Goal: Transaction & Acquisition: Book appointment/travel/reservation

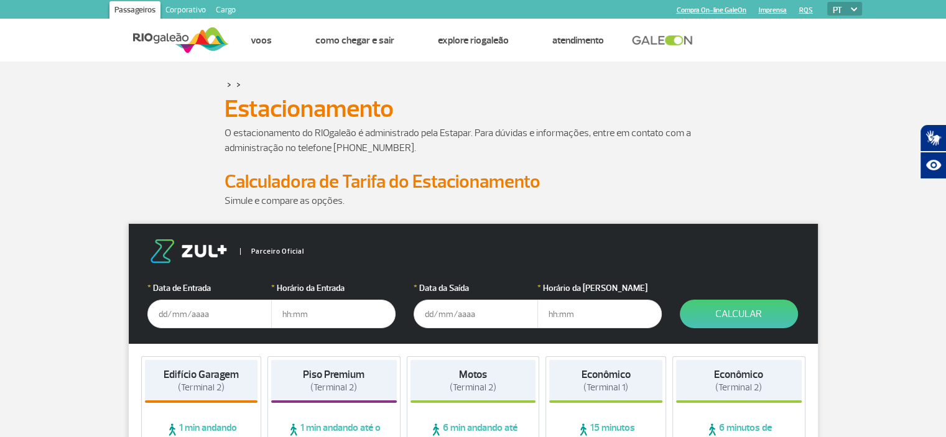
click at [455, 315] on input "text" at bounding box center [476, 314] width 124 height 29
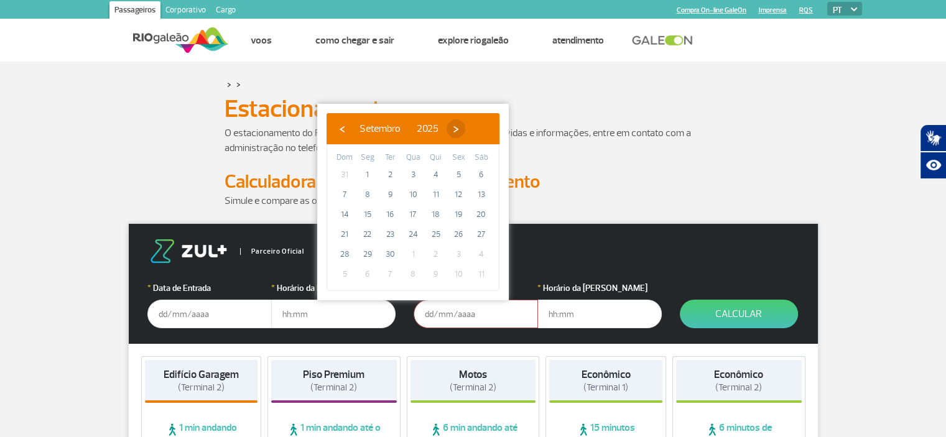
click at [465, 124] on span "›" at bounding box center [456, 128] width 19 height 19
click at [478, 188] on span "11" at bounding box center [481, 195] width 20 height 20
type input "[DATE]"
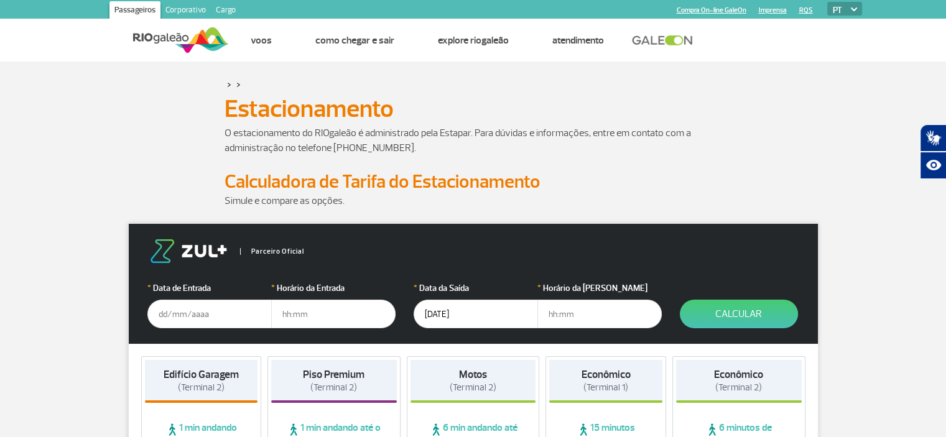
click at [562, 310] on input "text" at bounding box center [599, 314] width 124 height 29
click at [570, 310] on input "text" at bounding box center [599, 314] width 124 height 29
click at [194, 321] on input "text" at bounding box center [209, 314] width 124 height 29
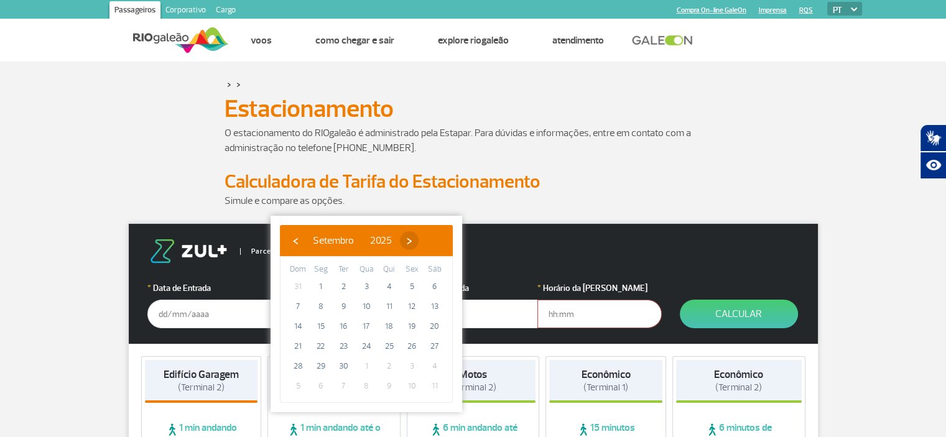
click at [419, 243] on span "›" at bounding box center [409, 240] width 19 height 19
click at [425, 306] on span "11" at bounding box center [435, 307] width 20 height 20
type input "[DATE]"
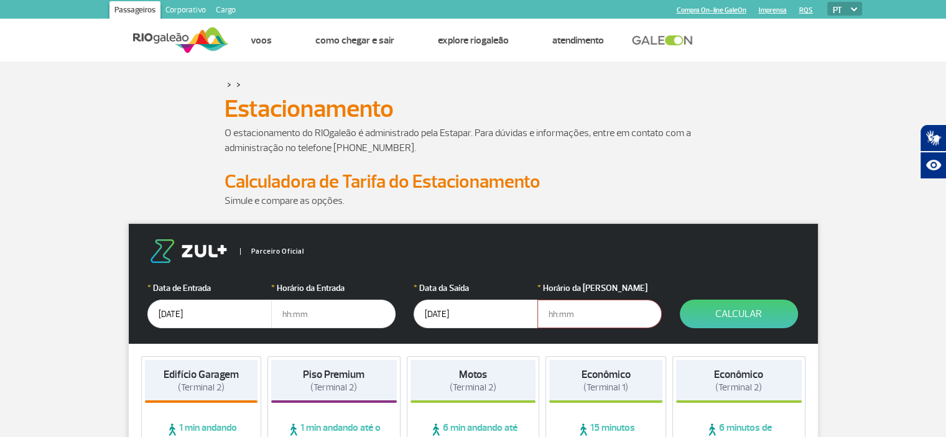
click at [442, 311] on input "[DATE]" at bounding box center [476, 314] width 124 height 29
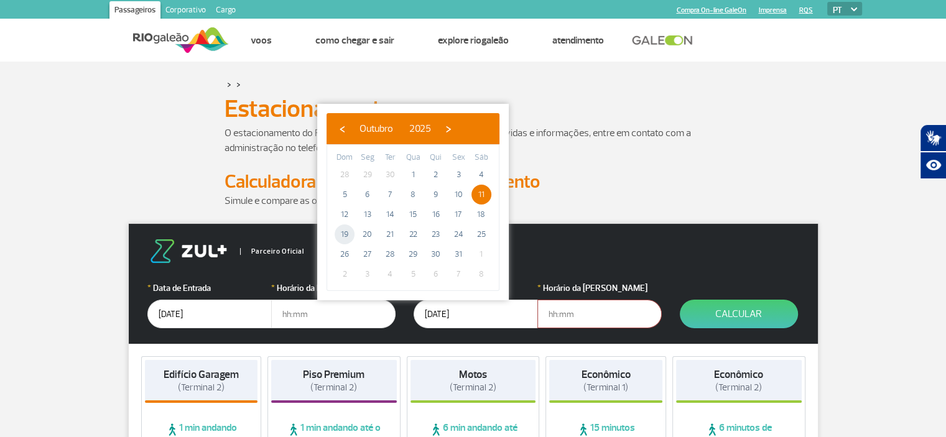
click at [345, 236] on span "19" at bounding box center [345, 235] width 20 height 20
type input "[DATE]"
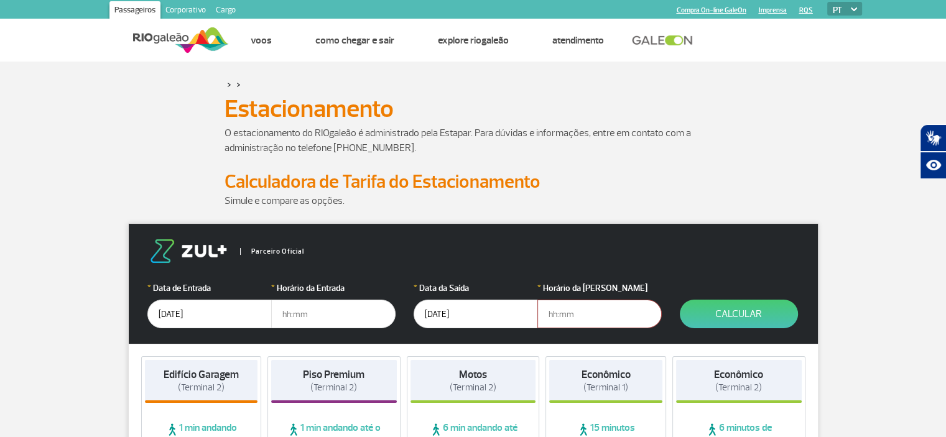
click at [588, 308] on input "text" at bounding box center [599, 314] width 124 height 29
type input "10"
click at [346, 311] on input "text" at bounding box center [333, 314] width 124 height 29
type input "6"
click at [823, 164] on div "O estacionamento do RIOgaleão é administrado pela Estapar. Para dúvidas e infor…" at bounding box center [473, 148] width 709 height 45
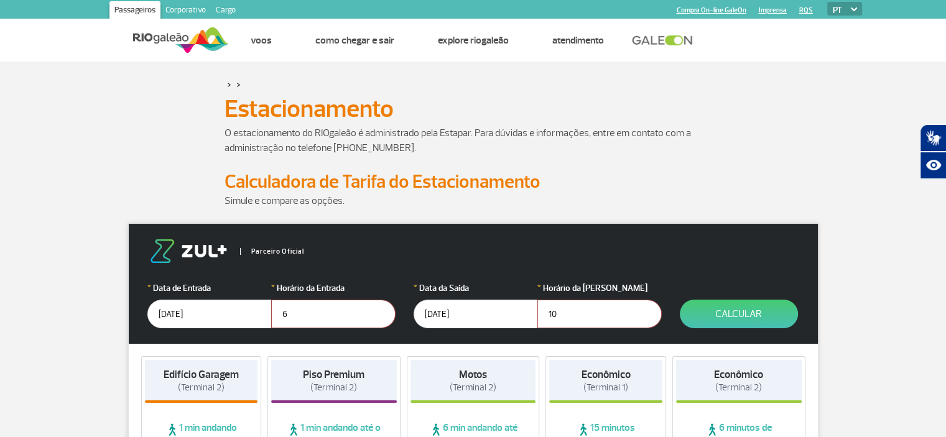
drag, startPoint x: 731, startPoint y: 311, endPoint x: 430, endPoint y: 203, distance: 319.3
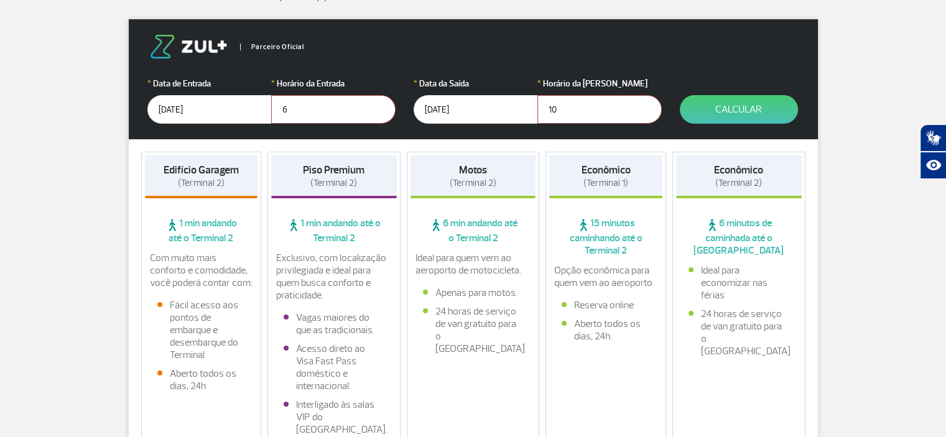
scroll to position [187, 0]
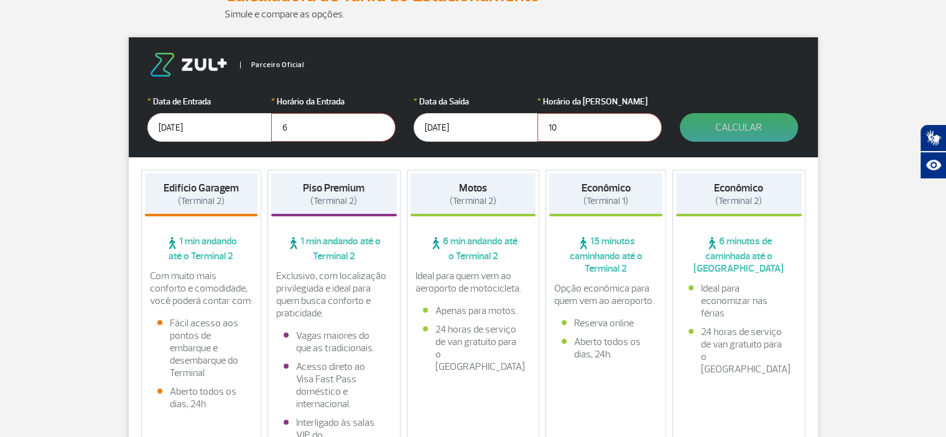
click at [723, 124] on button "Calcular" at bounding box center [739, 127] width 118 height 29
click at [702, 139] on button "Calcular" at bounding box center [739, 127] width 118 height 29
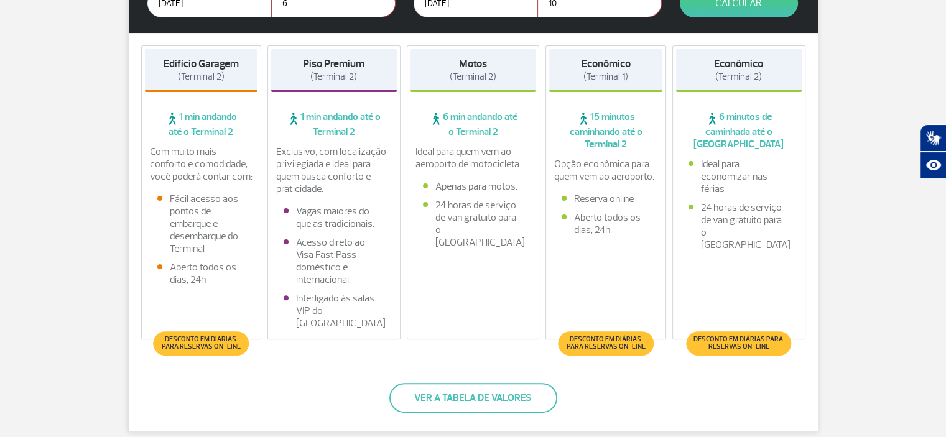
scroll to position [0, 0]
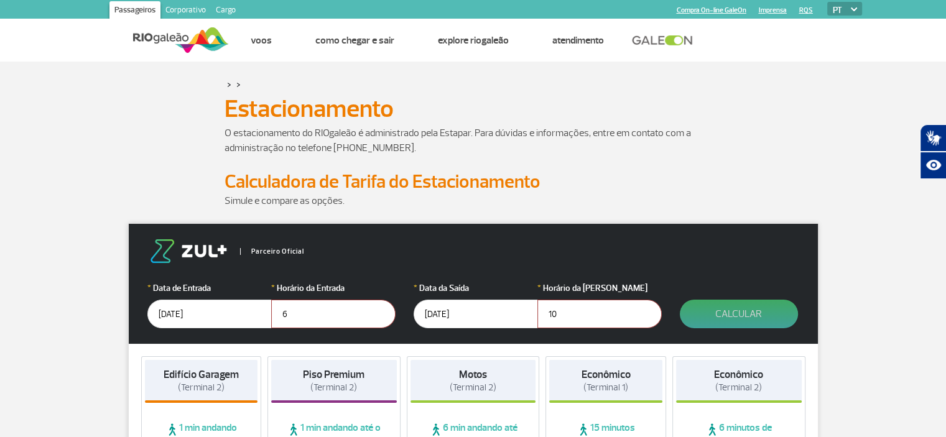
click at [749, 308] on button "Calcular" at bounding box center [739, 314] width 118 height 29
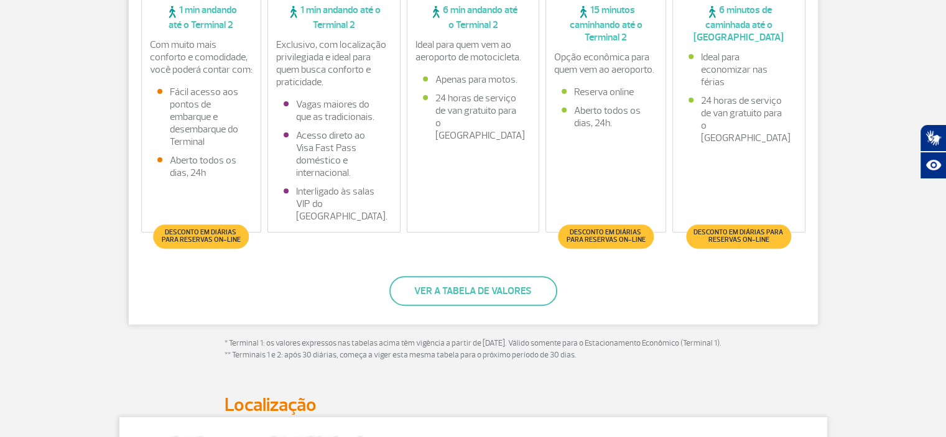
scroll to position [435, 0]
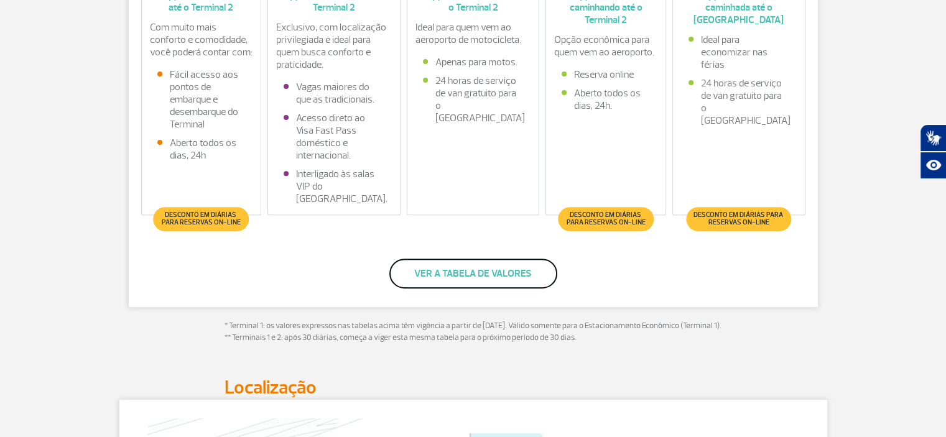
click at [471, 278] on button "Ver a tabela de valores" at bounding box center [473, 274] width 168 height 30
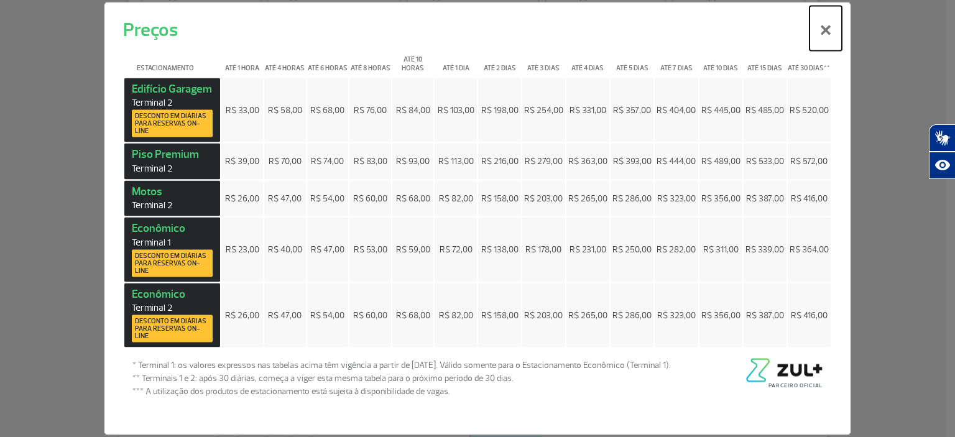
click at [825, 43] on button "×" at bounding box center [826, 28] width 32 height 45
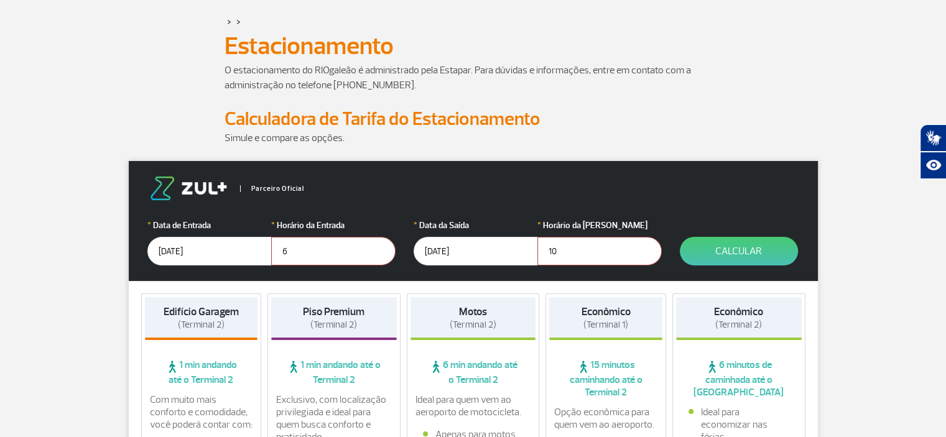
scroll to position [0, 0]
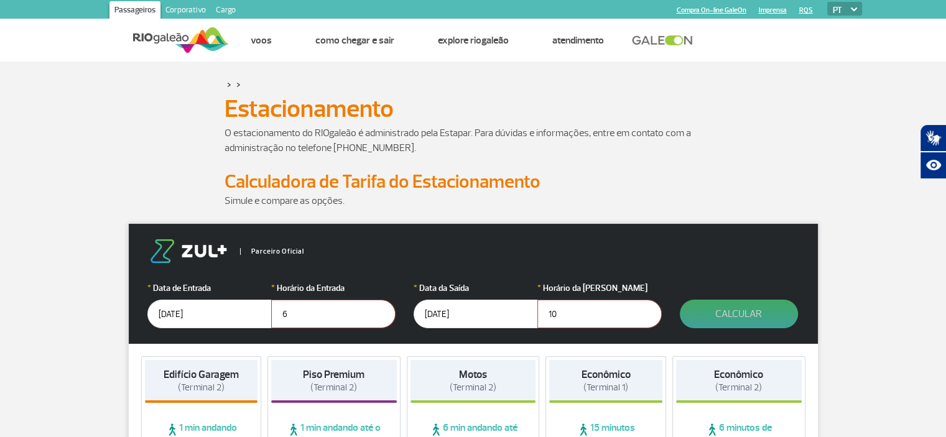
click at [728, 317] on button "Calcular" at bounding box center [739, 314] width 118 height 29
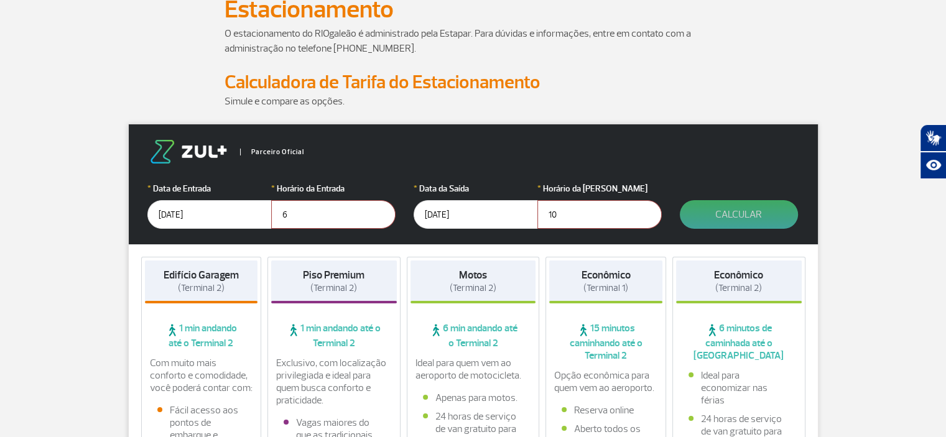
scroll to position [249, 0]
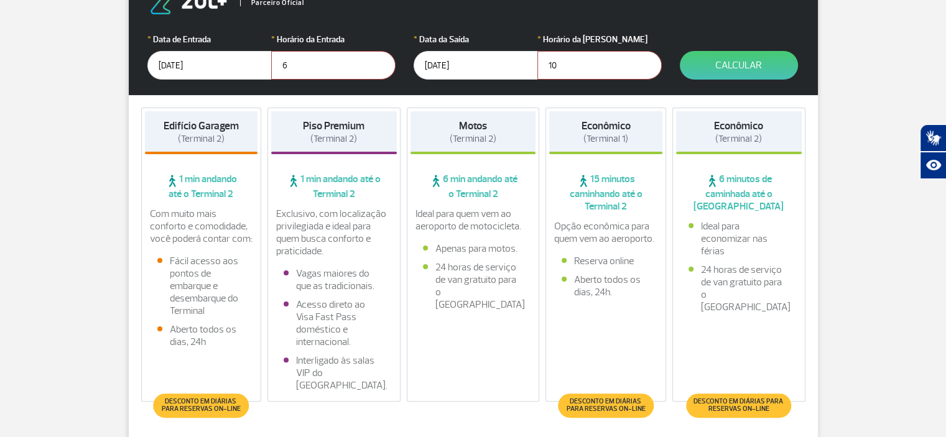
click at [378, 243] on p "Exclusivo, com localização privilegiada e ideal para quem busca conforto e prat…" at bounding box center [334, 233] width 116 height 50
click at [358, 253] on p "Exclusivo, com localização privilegiada e ideal para quem busca conforto e prat…" at bounding box center [334, 233] width 116 height 50
click at [218, 136] on span "(Terminal 2)" at bounding box center [201, 139] width 47 height 12
drag, startPoint x: 207, startPoint y: 157, endPoint x: 201, endPoint y: 186, distance: 29.8
click at [204, 168] on div "Edifício Garagem (Terminal 2) 1 min andando até o Terminal 2 Com muito mais con…" at bounding box center [201, 255] width 121 height 294
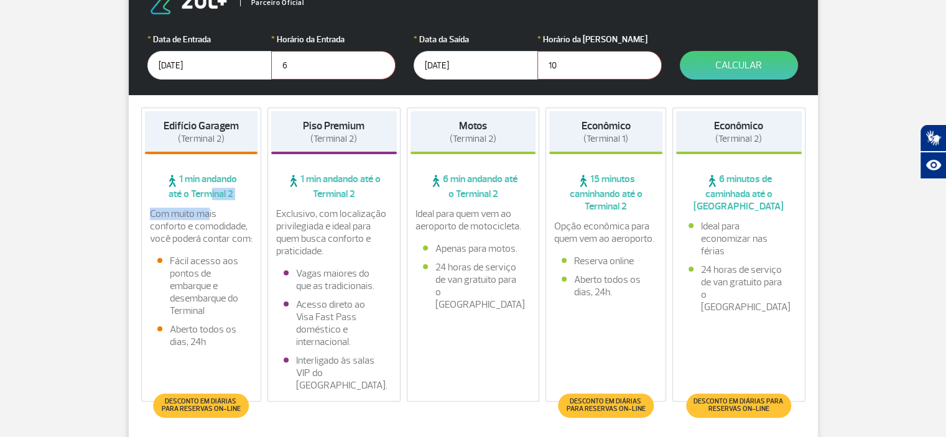
click at [206, 209] on div "Edifício Garagem (Terminal 2) 1 min andando até o Terminal 2 Com muito mais con…" at bounding box center [201, 255] width 121 height 294
click at [207, 209] on p "Com muito mais conforto e comodidade, você poderá contar com:" at bounding box center [201, 226] width 103 height 37
drag, startPoint x: 715, startPoint y: 70, endPoint x: 701, endPoint y: 60, distance: 17.1
click at [701, 60] on button "Calcular" at bounding box center [739, 65] width 118 height 29
click at [702, 64] on button "Calcular" at bounding box center [739, 65] width 118 height 29
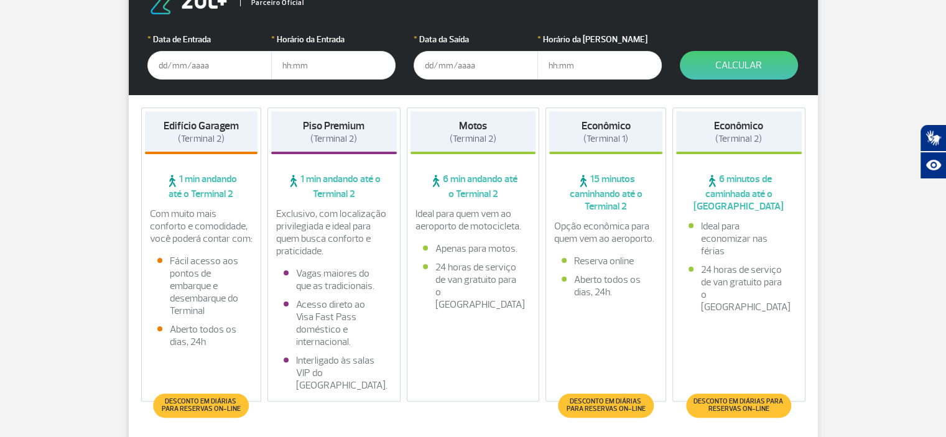
click at [209, 72] on input "text" at bounding box center [209, 65] width 124 height 29
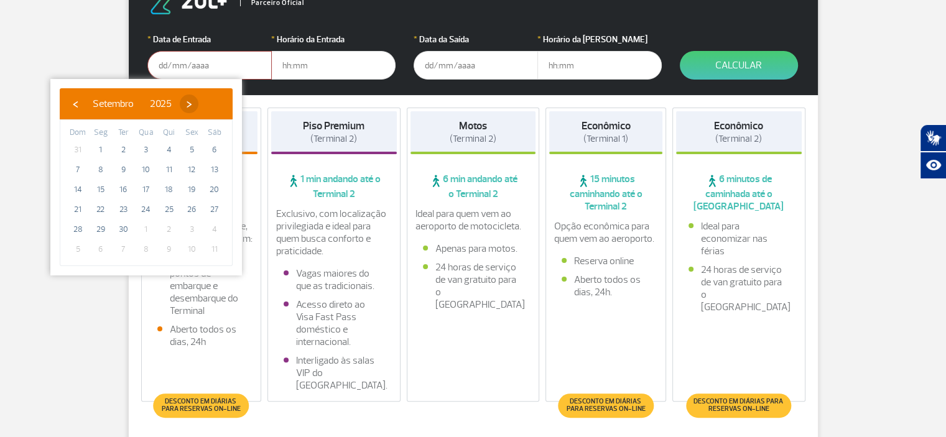
click at [198, 100] on span "›" at bounding box center [189, 104] width 19 height 19
click at [211, 162] on span "11" at bounding box center [215, 170] width 20 height 20
type input "[DATE]"
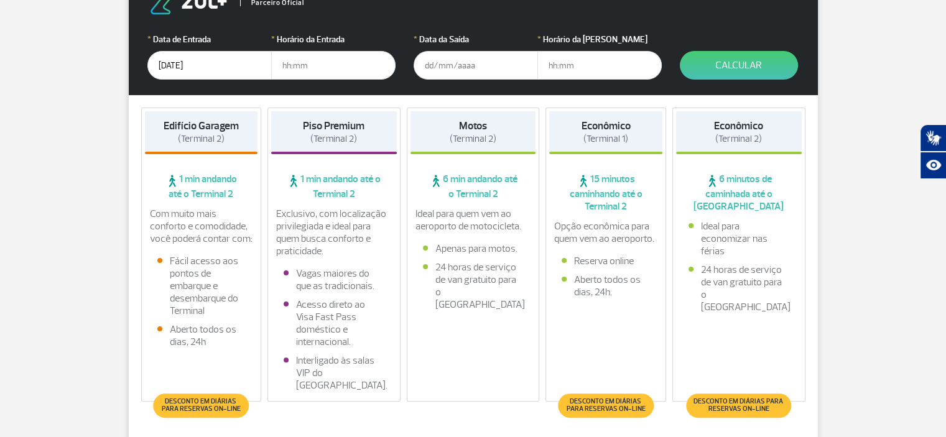
click at [468, 67] on input "text" at bounding box center [476, 65] width 124 height 29
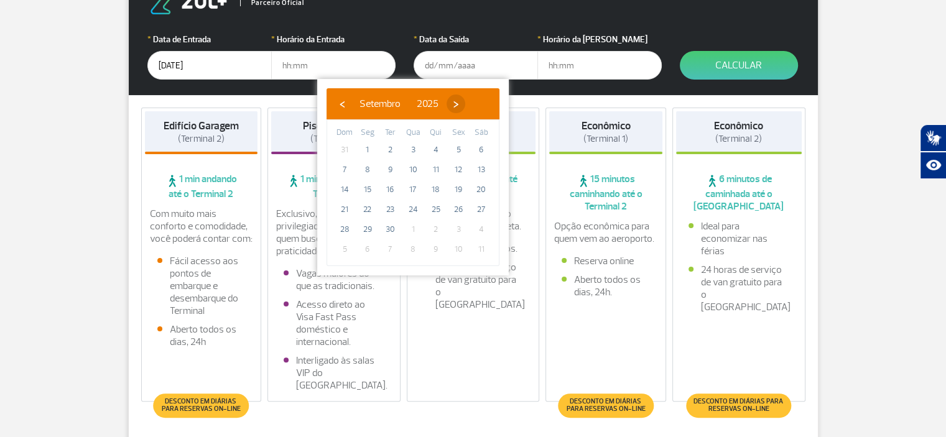
click at [465, 106] on span "›" at bounding box center [456, 104] width 19 height 19
click at [346, 213] on span "19" at bounding box center [345, 210] width 20 height 20
type input "[DATE]"
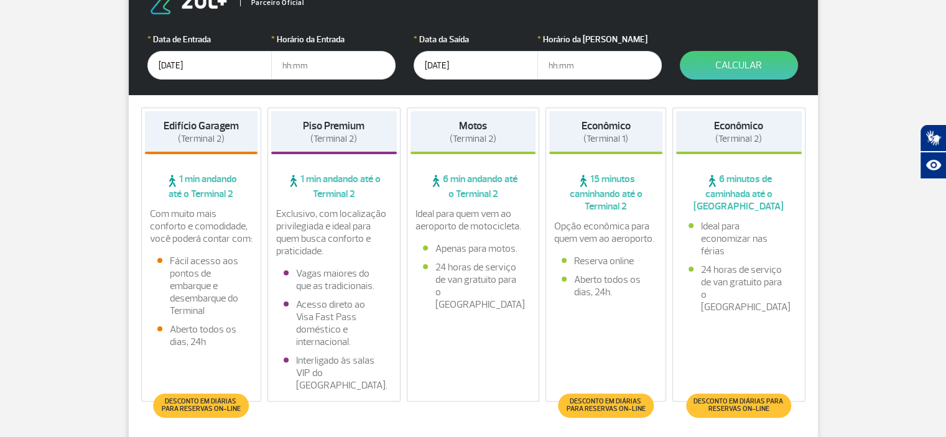
click at [324, 71] on input "text" at bounding box center [333, 65] width 124 height 29
type input "06:00"
click at [588, 64] on input "text" at bounding box center [599, 65] width 124 height 29
type input "10:00"
click at [749, 62] on button "Calcular" at bounding box center [739, 65] width 118 height 29
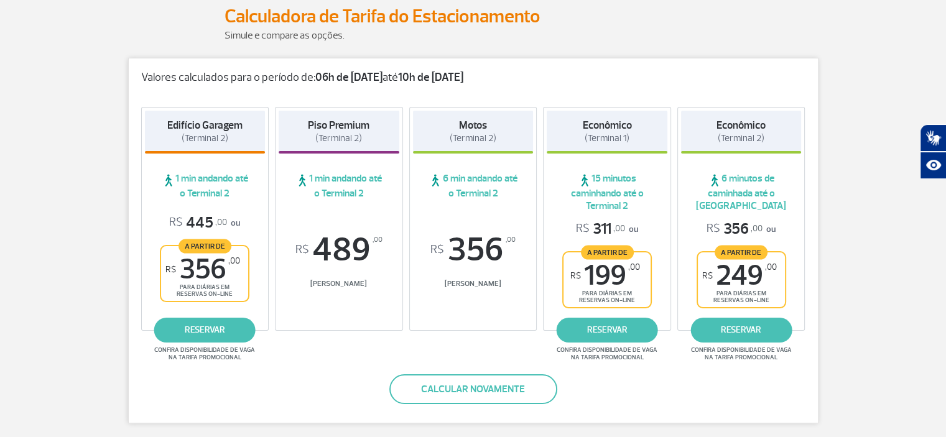
scroll to position [311, 0]
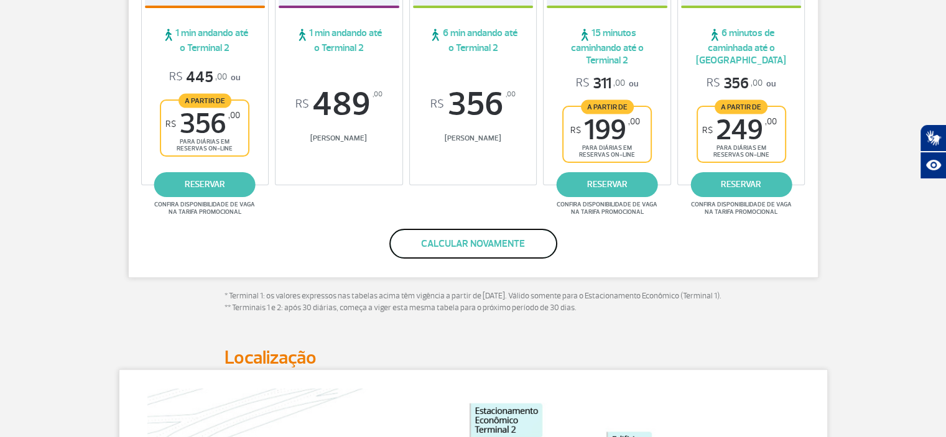
click at [442, 252] on button "Calcular novamente" at bounding box center [473, 244] width 168 height 30
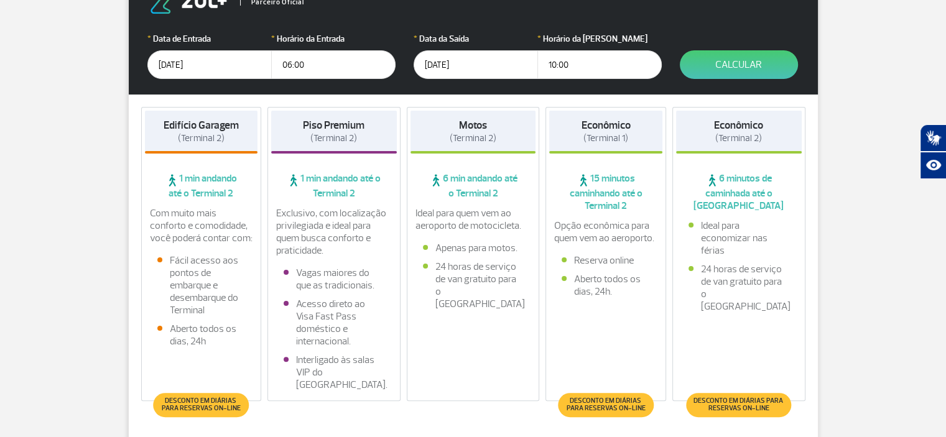
scroll to position [83, 0]
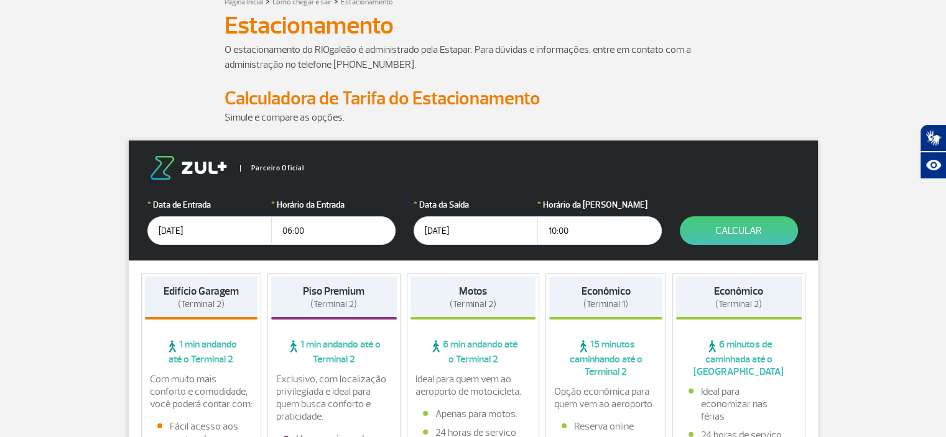
click at [555, 231] on input "10:00" at bounding box center [599, 230] width 124 height 29
type input "11:00"
click at [711, 232] on button "Calcular" at bounding box center [739, 230] width 118 height 29
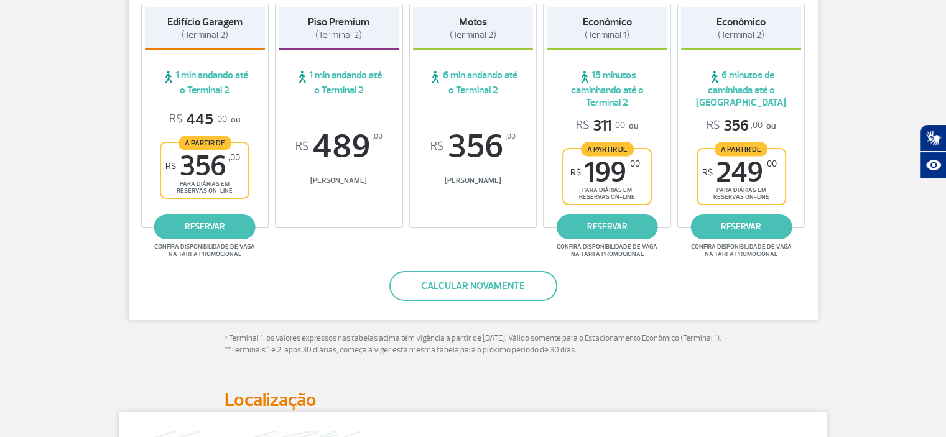
scroll to position [270, 0]
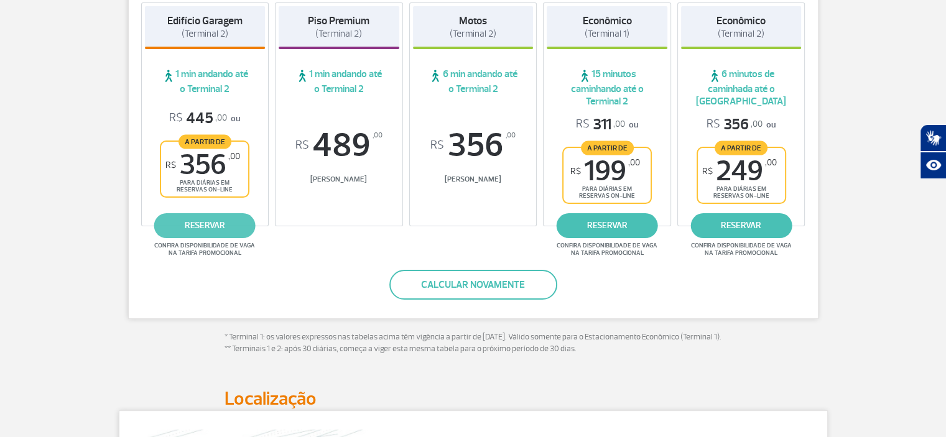
click at [203, 221] on link "reservar" at bounding box center [204, 225] width 101 height 25
